Goal: Entertainment & Leisure: Consume media (video, audio)

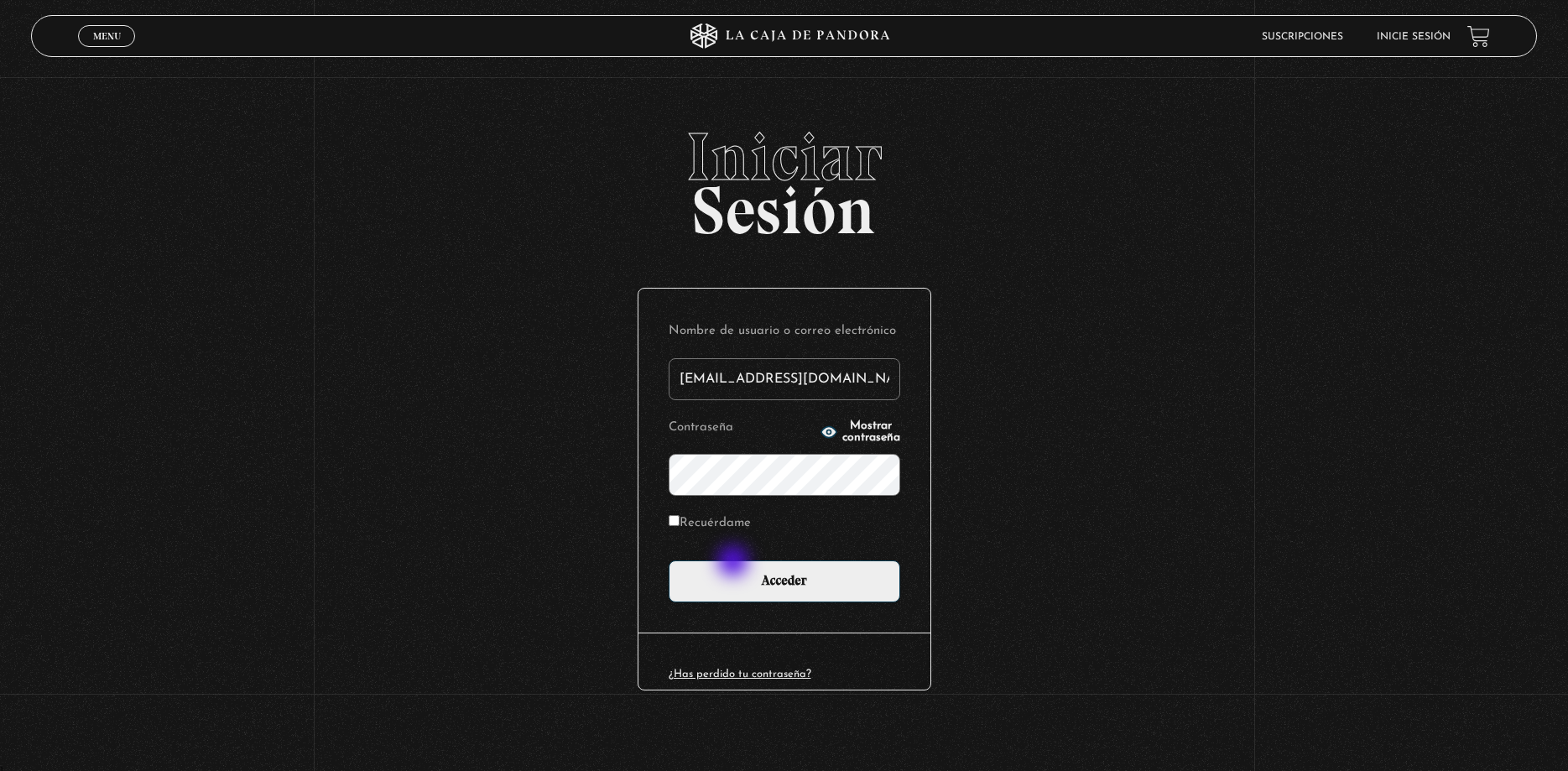
type input "andrevalve25@icloud.com"
click at [833, 606] on div "Nombre de usuario o correo electrónico andrevalve25@icloud.com Contraseña Mostr…" at bounding box center [784, 460] width 292 height 343
click at [826, 595] on input "Acceder" at bounding box center [784, 581] width 232 height 42
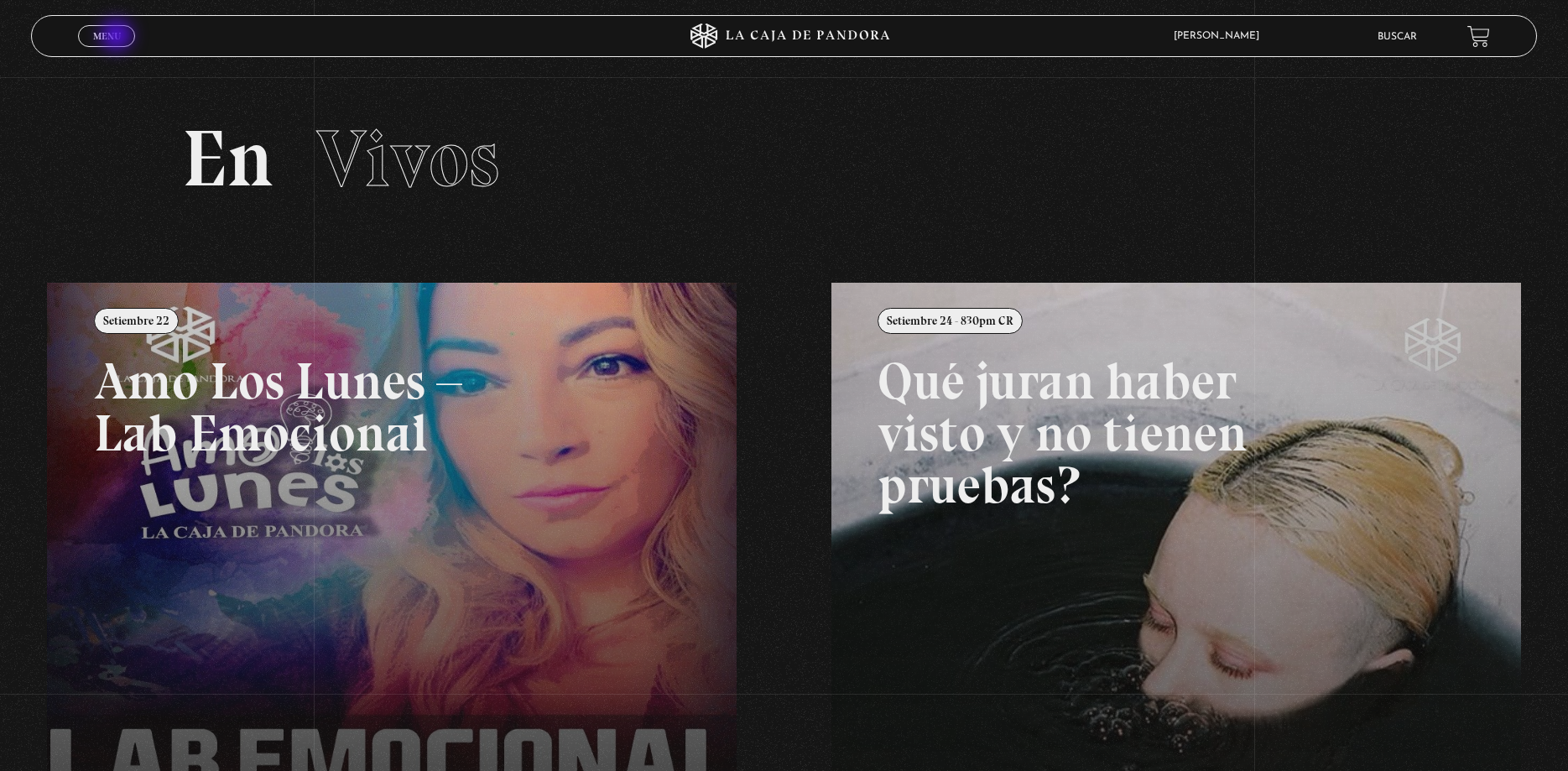
click at [115, 38] on span "Menu" at bounding box center [106, 36] width 27 height 10
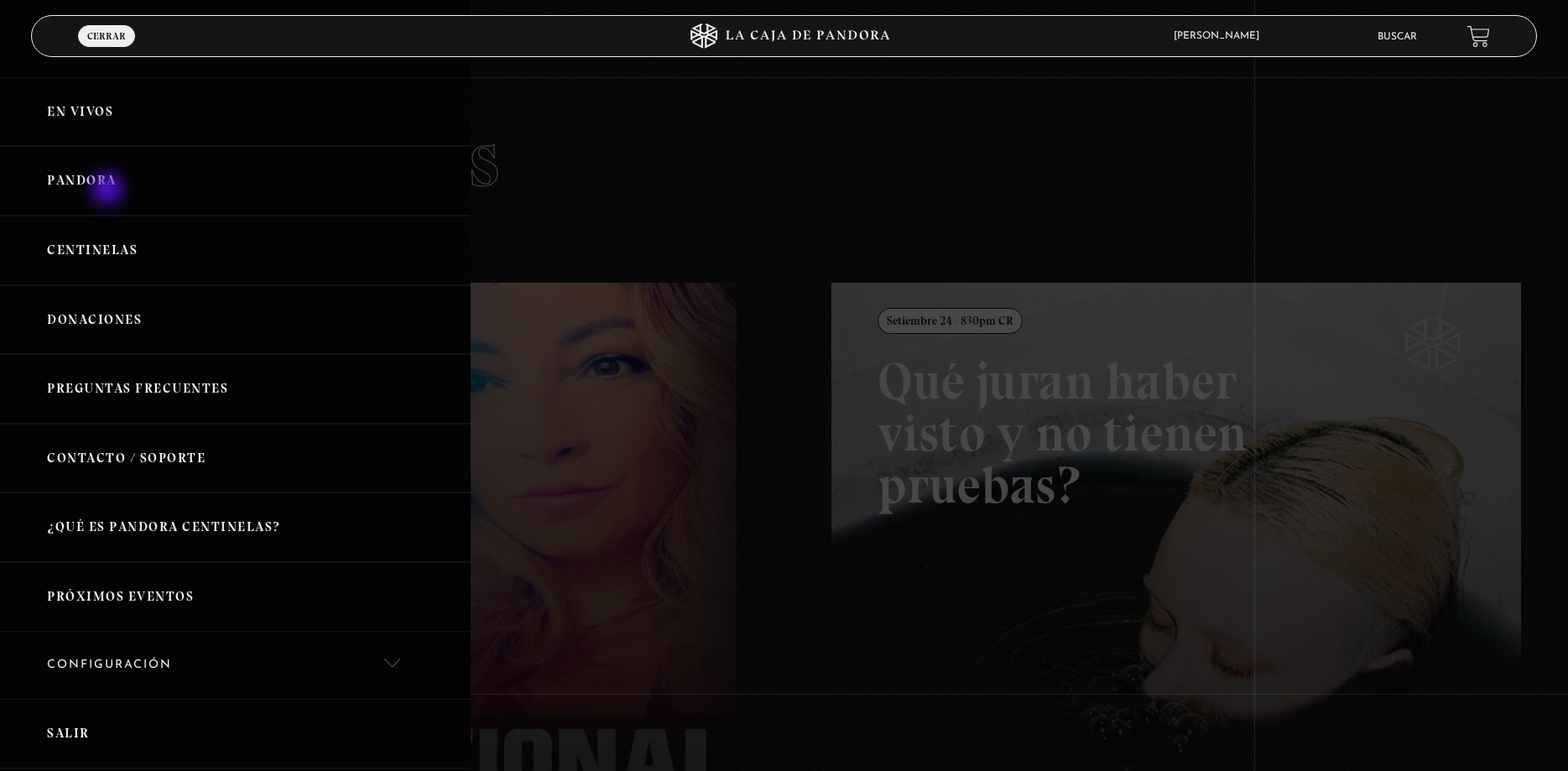
click at [109, 190] on link "Pandora" at bounding box center [235, 181] width 470 height 70
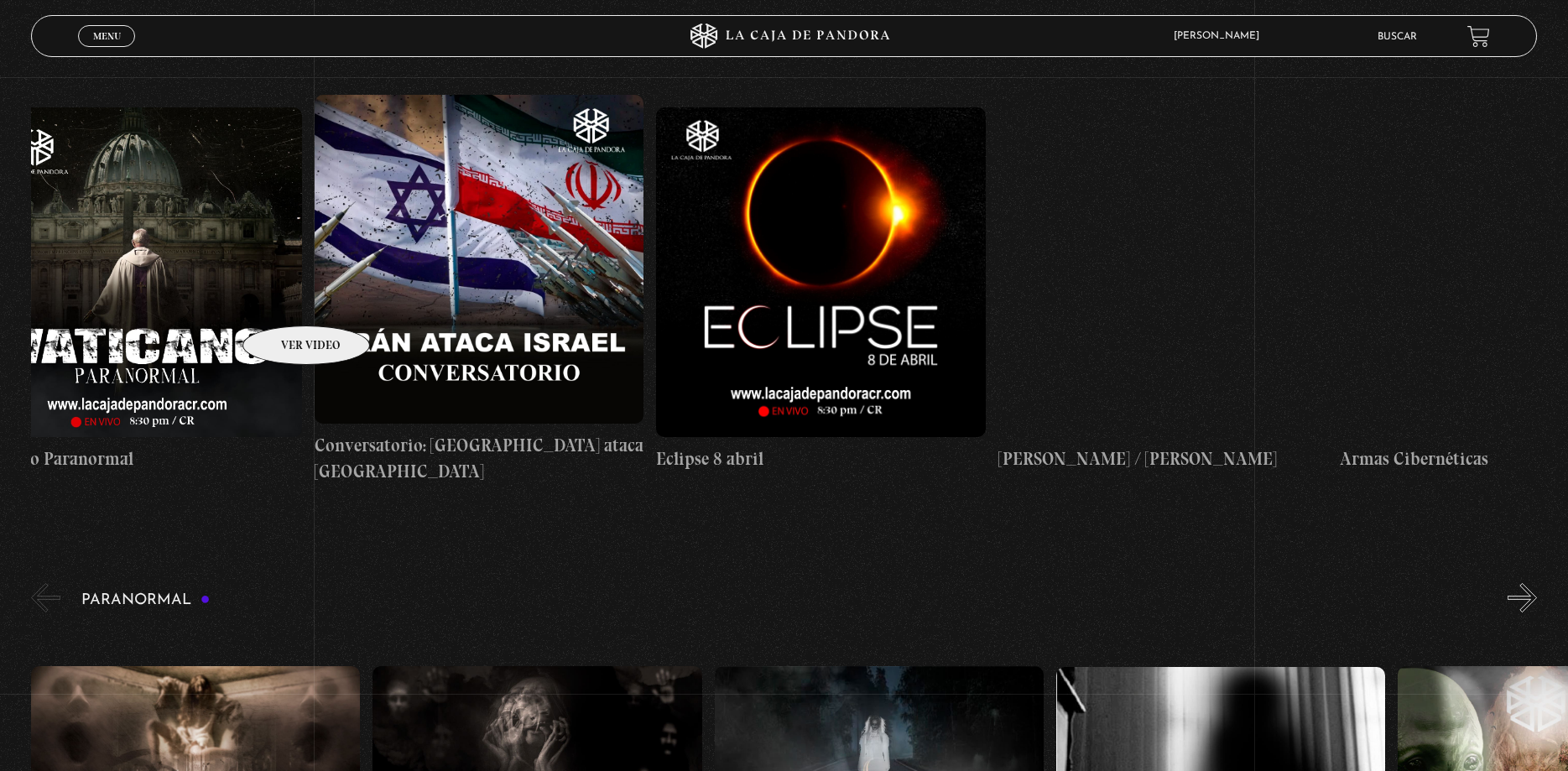
scroll to position [0, 5860]
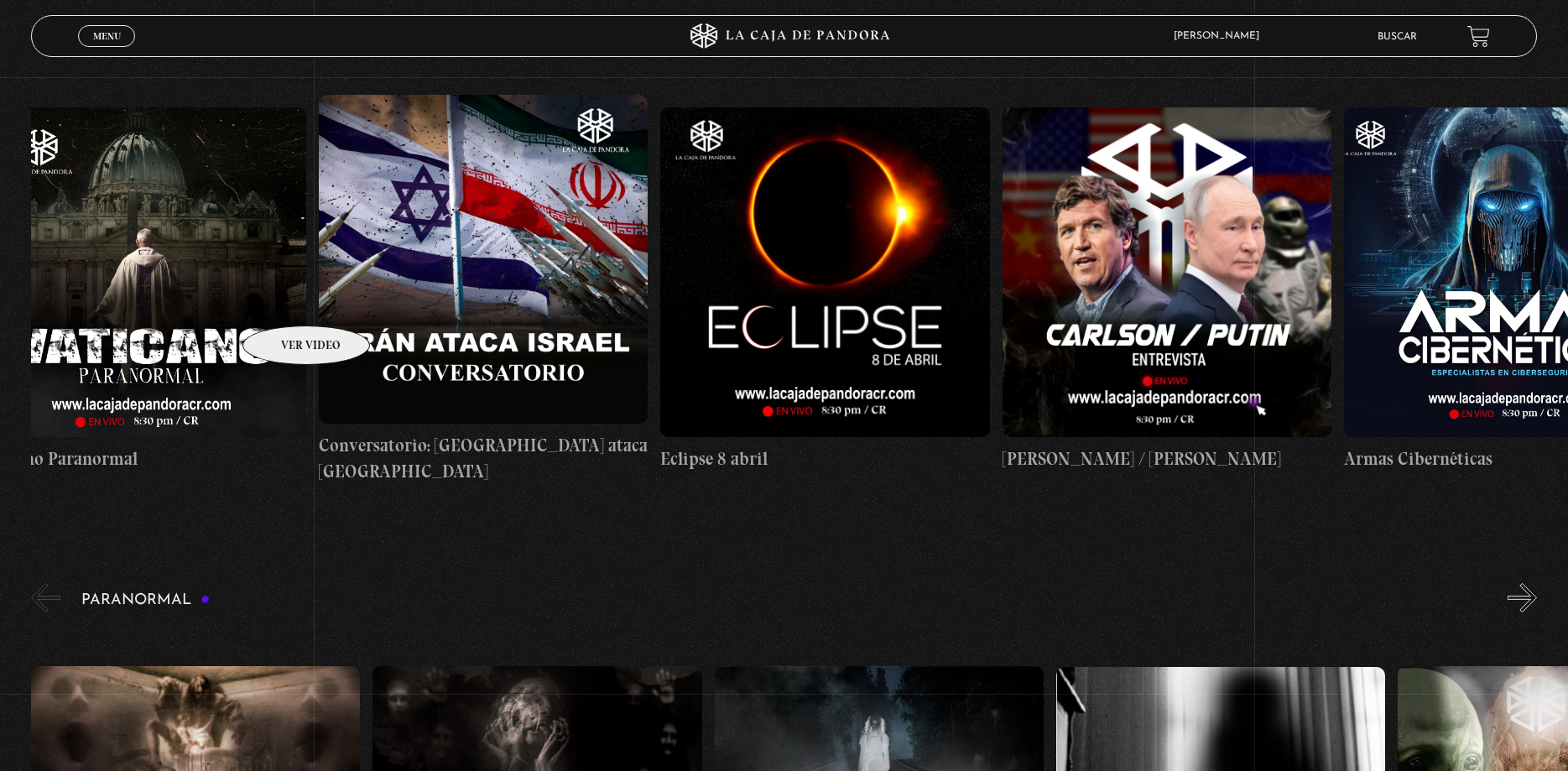
drag, startPoint x: 1456, startPoint y: 254, endPoint x: 285, endPoint y: 300, distance: 1171.9
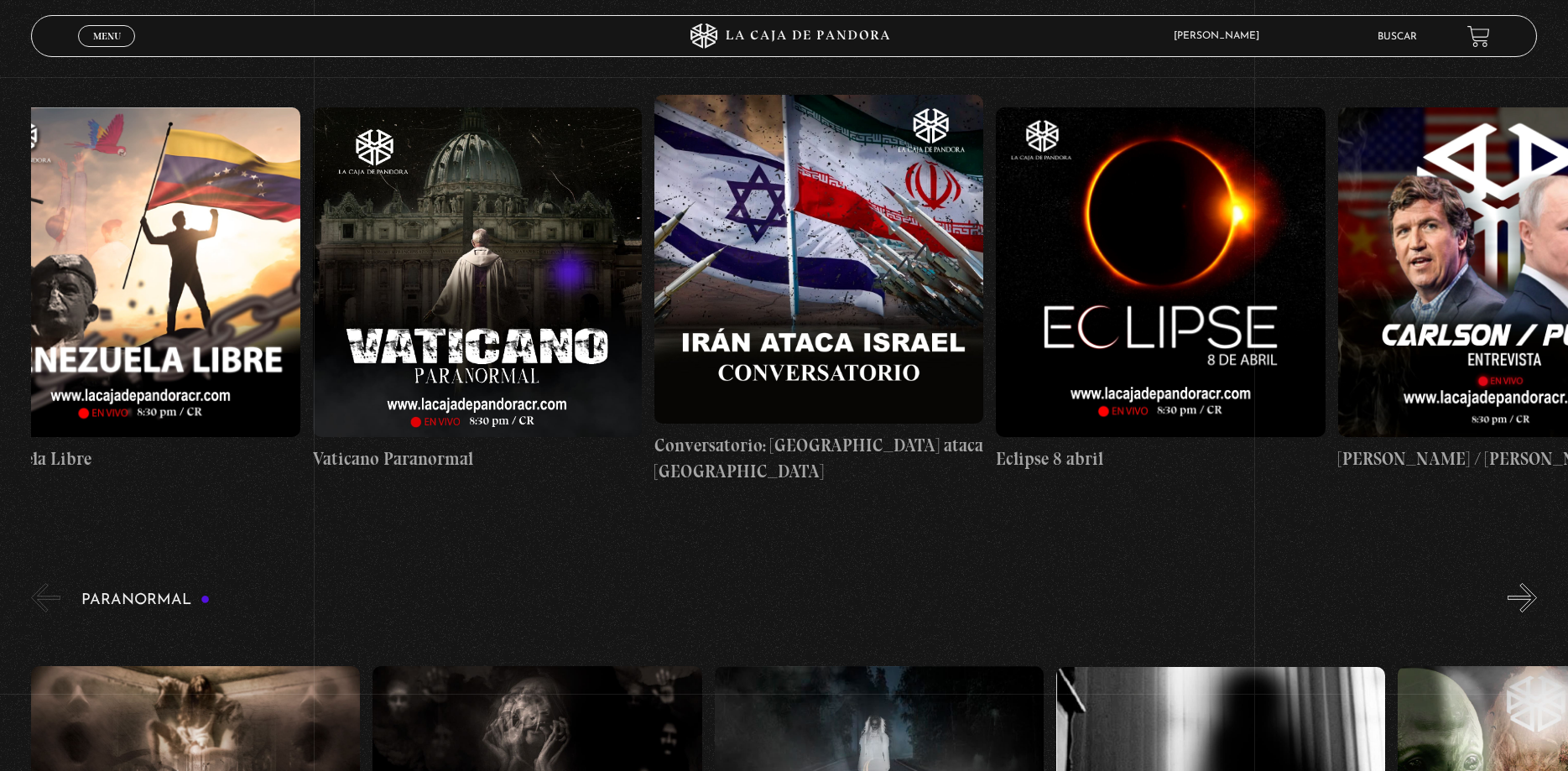
scroll to position [0, 5521]
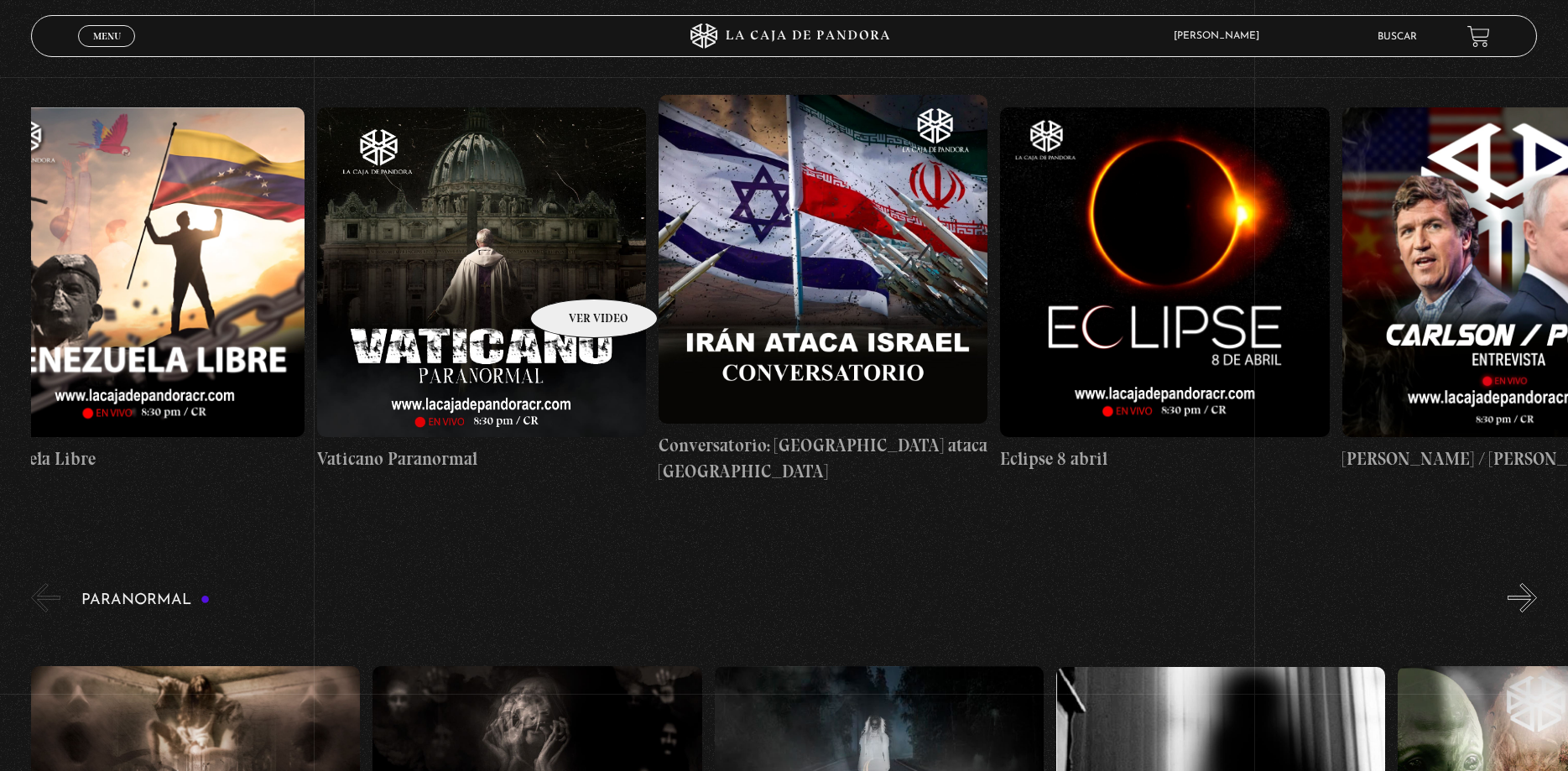
drag, startPoint x: 504, startPoint y: 267, endPoint x: 573, endPoint y: 273, distance: 69.3
click at [529, 271] on figure at bounding box center [482, 272] width 329 height 329
